Goal: Task Accomplishment & Management: Use online tool/utility

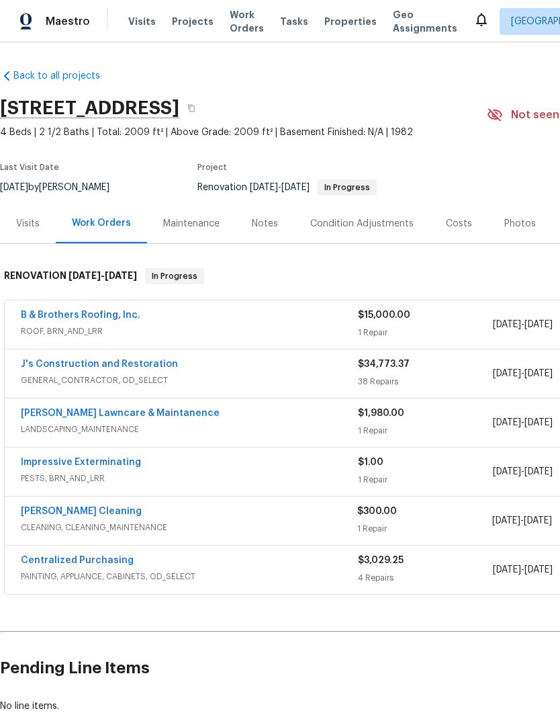
click at [158, 326] on span "ROOF, BRN_AND_LRR" at bounding box center [189, 330] width 337 height 13
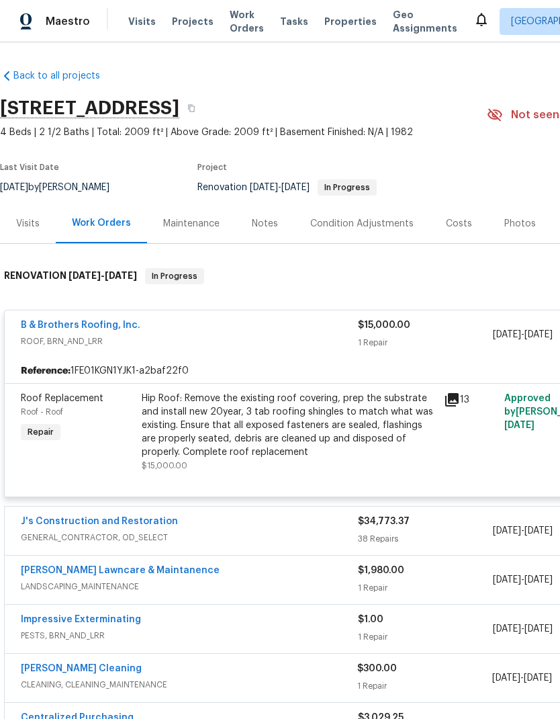
click at [285, 417] on div "Hip Roof: Remove the existing roof covering, prep the substrate and install new…" at bounding box center [289, 424] width 294 height 67
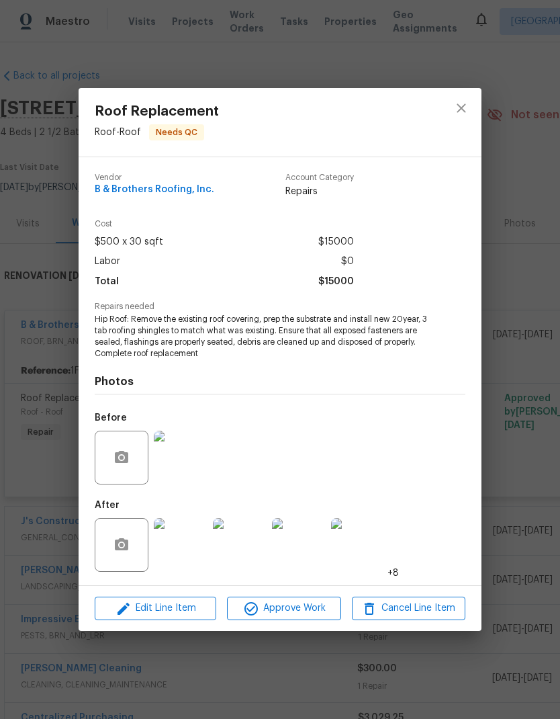
click at [191, 538] on img at bounding box center [181, 545] width 54 height 54
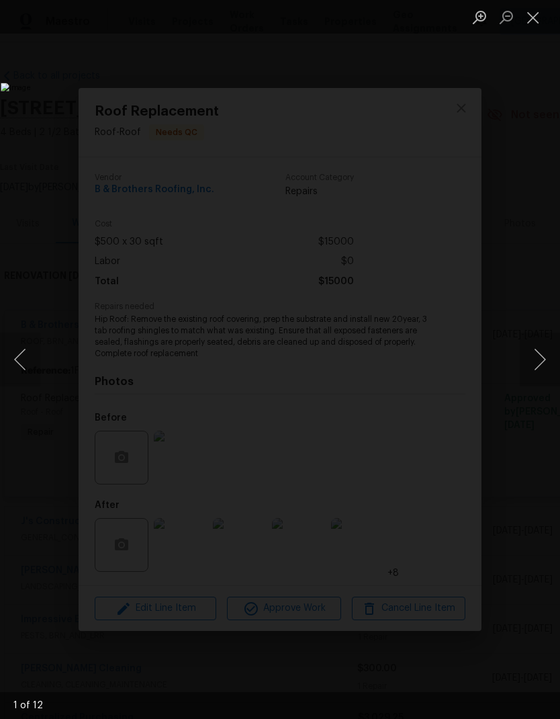
click at [534, 357] on button "Next image" at bounding box center [540, 359] width 40 height 54
click at [539, 357] on button "Next image" at bounding box center [540, 359] width 40 height 54
click at [30, 359] on button "Previous image" at bounding box center [20, 359] width 40 height 54
click at [32, 356] on button "Previous image" at bounding box center [20, 359] width 40 height 54
click at [26, 359] on button "Previous image" at bounding box center [20, 359] width 40 height 54
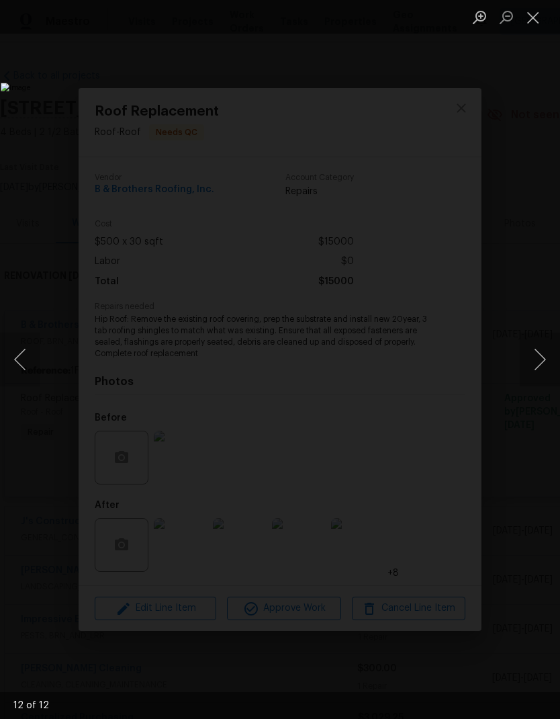
click at [539, 353] on button "Next image" at bounding box center [540, 359] width 40 height 54
click at [539, 358] on button "Next image" at bounding box center [540, 359] width 40 height 54
click at [535, 349] on button "Next image" at bounding box center [540, 359] width 40 height 54
click at [535, 348] on button "Next image" at bounding box center [540, 359] width 40 height 54
click at [531, 352] on button "Next image" at bounding box center [540, 359] width 40 height 54
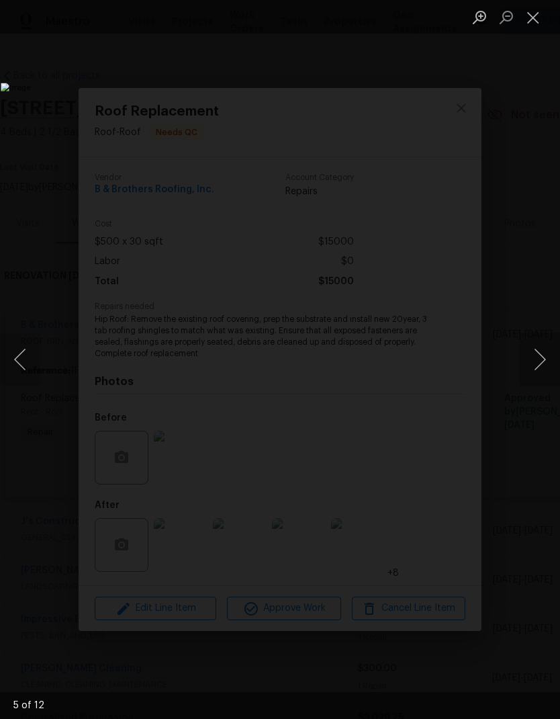
click at [535, 347] on button "Next image" at bounding box center [540, 359] width 40 height 54
click at [540, 348] on button "Next image" at bounding box center [540, 359] width 40 height 54
click at [537, 348] on button "Next image" at bounding box center [540, 359] width 40 height 54
click at [541, 347] on button "Next image" at bounding box center [540, 359] width 40 height 54
click at [541, 351] on button "Next image" at bounding box center [540, 359] width 40 height 54
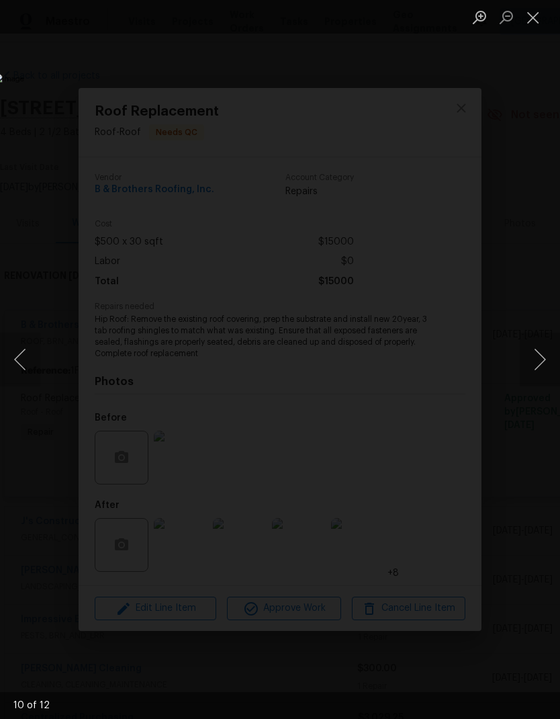
click at [541, 355] on button "Next image" at bounding box center [540, 359] width 40 height 54
click at [542, 353] on button "Next image" at bounding box center [540, 359] width 40 height 54
click at [545, 351] on button "Next image" at bounding box center [540, 359] width 40 height 54
click at [542, 353] on button "Next image" at bounding box center [540, 359] width 40 height 54
click at [543, 351] on button "Next image" at bounding box center [540, 359] width 40 height 54
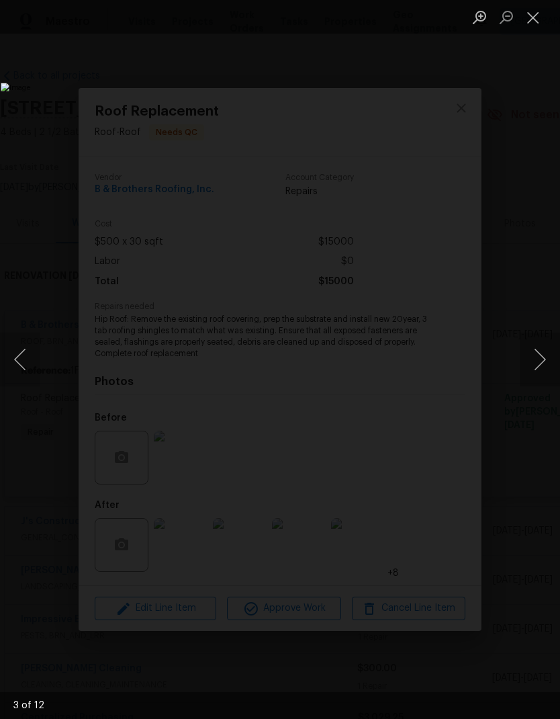
click at [542, 344] on button "Next image" at bounding box center [540, 359] width 40 height 54
click at [545, 347] on button "Next image" at bounding box center [540, 359] width 40 height 54
click at [546, 342] on button "Next image" at bounding box center [540, 359] width 40 height 54
click at [542, 342] on button "Next image" at bounding box center [540, 359] width 40 height 54
click at [543, 344] on button "Next image" at bounding box center [540, 359] width 40 height 54
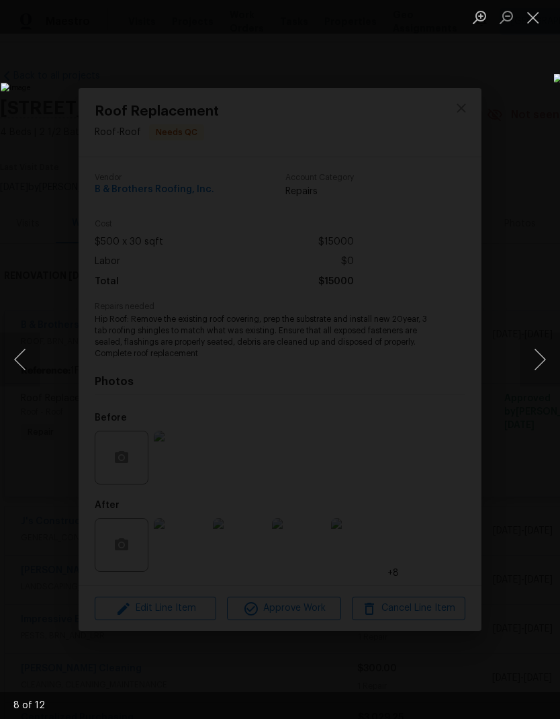
click at [546, 342] on button "Next image" at bounding box center [540, 359] width 40 height 54
click at [547, 343] on button "Next image" at bounding box center [540, 359] width 40 height 54
click at [543, 346] on button "Next image" at bounding box center [540, 359] width 40 height 54
click at [544, 344] on button "Next image" at bounding box center [540, 359] width 40 height 54
click at [537, 16] on button "Close lightbox" at bounding box center [533, 17] width 27 height 24
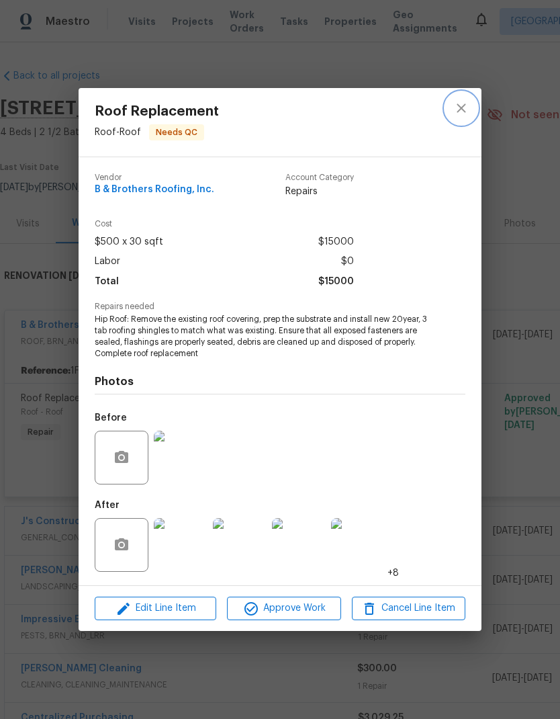
click at [460, 104] on icon "close" at bounding box center [461, 108] width 16 height 16
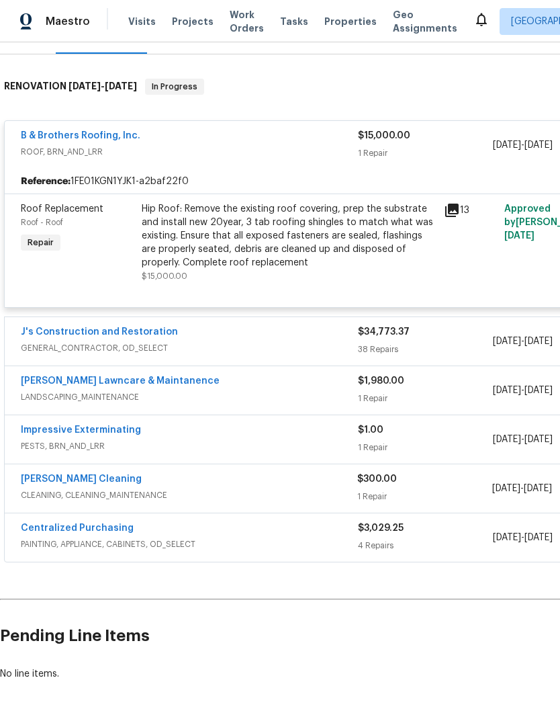
scroll to position [189, 0]
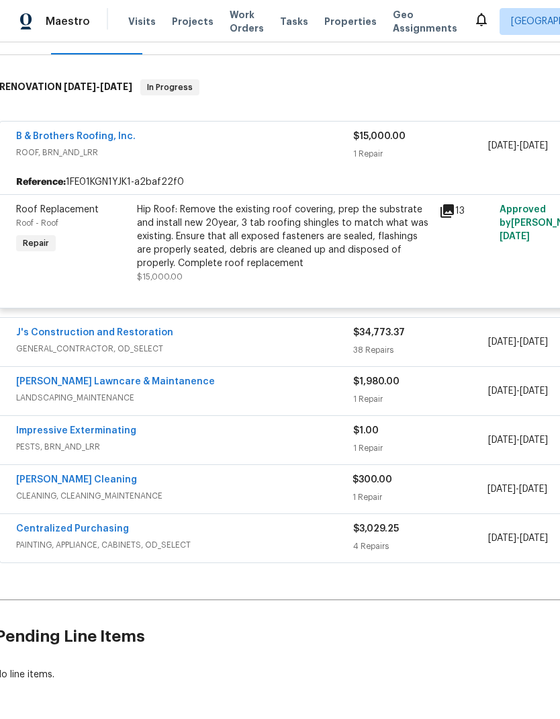
click at [318, 161] on div "B & Brothers Roofing, Inc. ROOF, BRN_AND_LRR" at bounding box center [184, 146] width 337 height 32
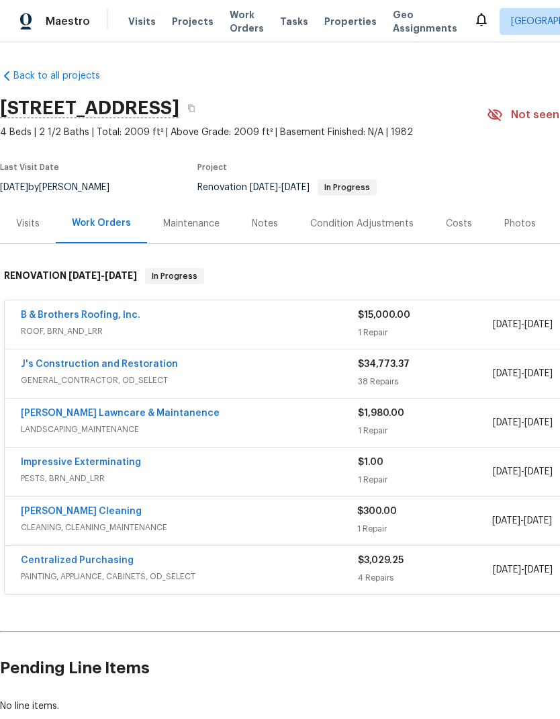
scroll to position [0, 0]
click at [275, 369] on div "J's Construction and Restoration" at bounding box center [189, 365] width 337 height 16
